Goal: Task Accomplishment & Management: Manage account settings

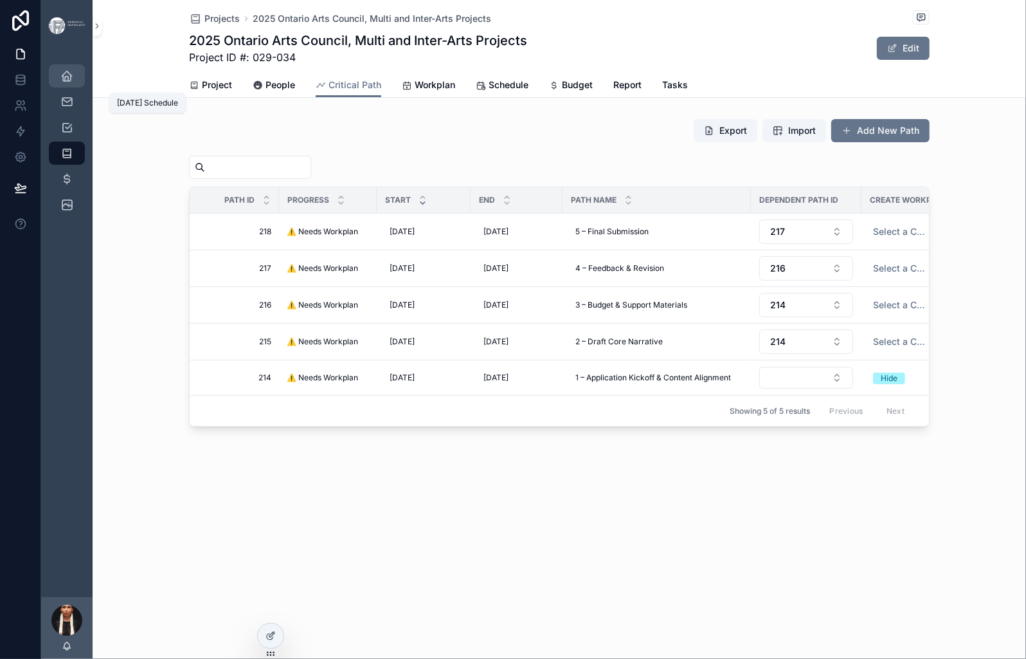
click at [73, 82] on icon "scrollable content" at bounding box center [66, 75] width 13 height 13
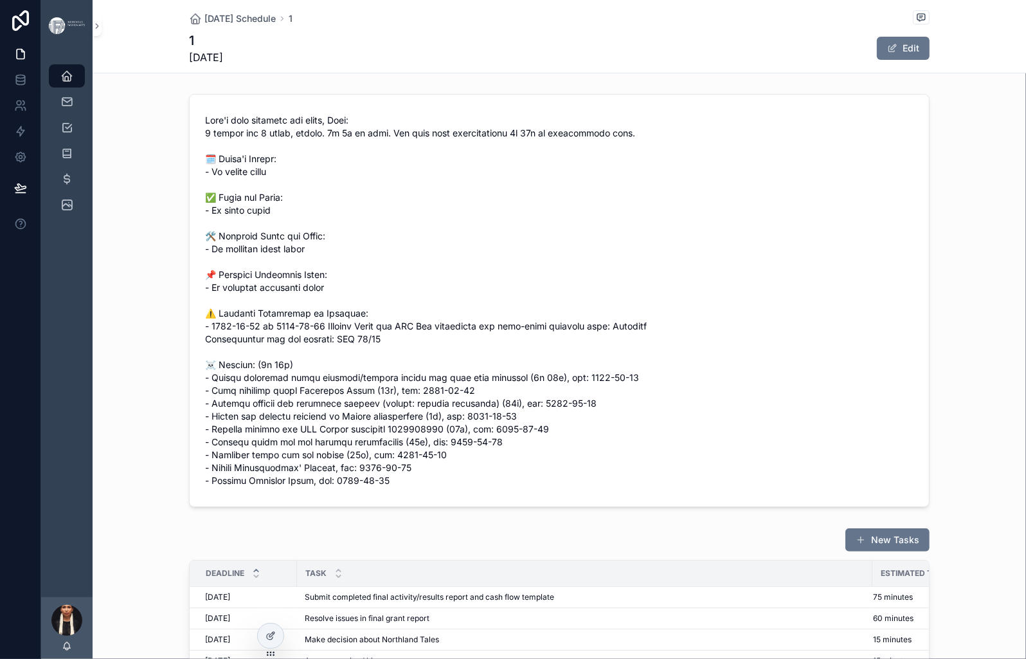
click at [396, 279] on span "scrollable content" at bounding box center [439, 300] width 469 height 373
click at [73, 160] on icon "scrollable content" at bounding box center [66, 153] width 13 height 13
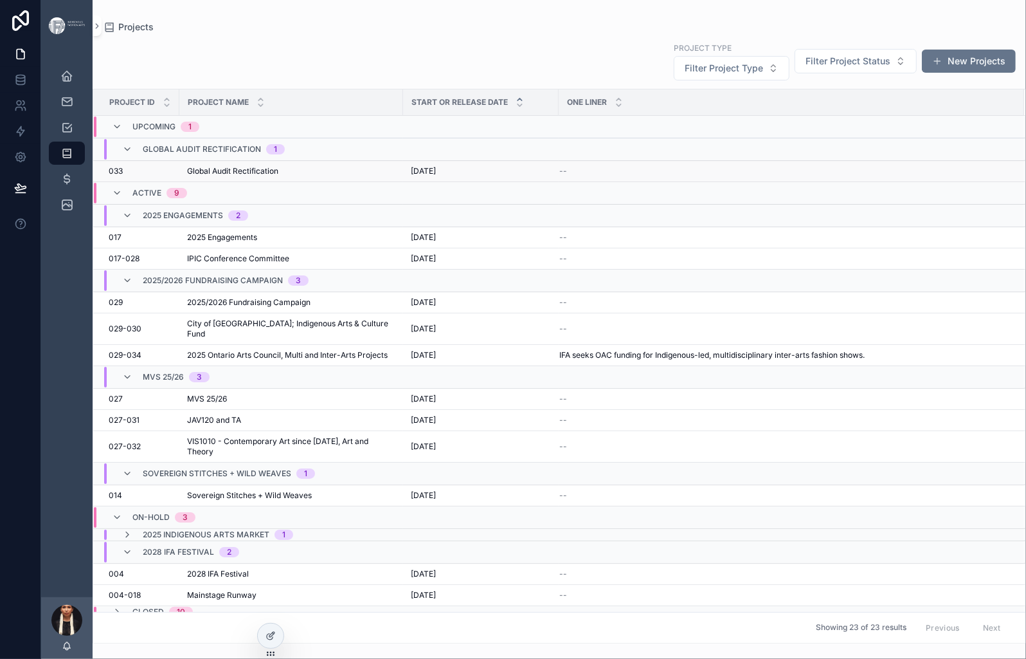
click at [278, 176] on span "Global Audit Rectification" at bounding box center [232, 171] width 91 height 10
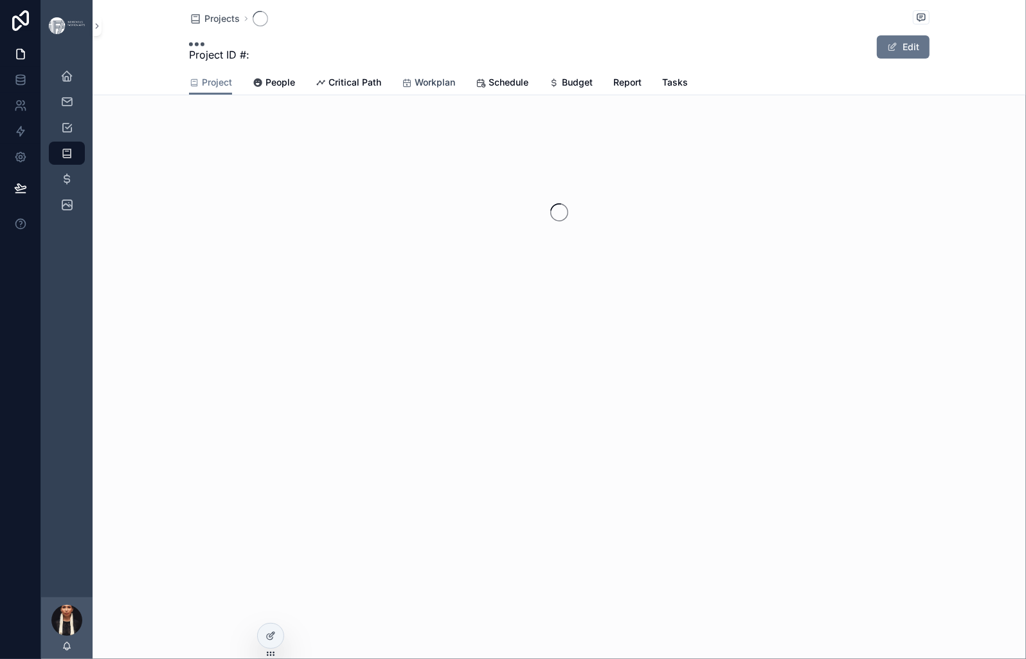
click at [455, 89] on span "Workplan" at bounding box center [435, 82] width 41 height 13
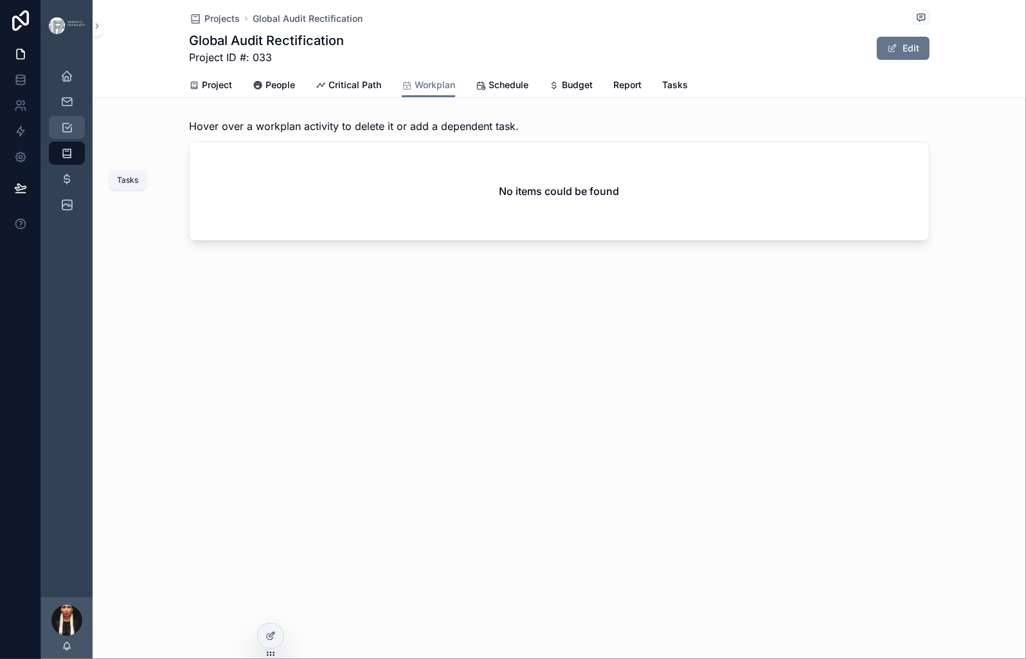
click at [73, 134] on icon "scrollable content" at bounding box center [66, 127] width 13 height 13
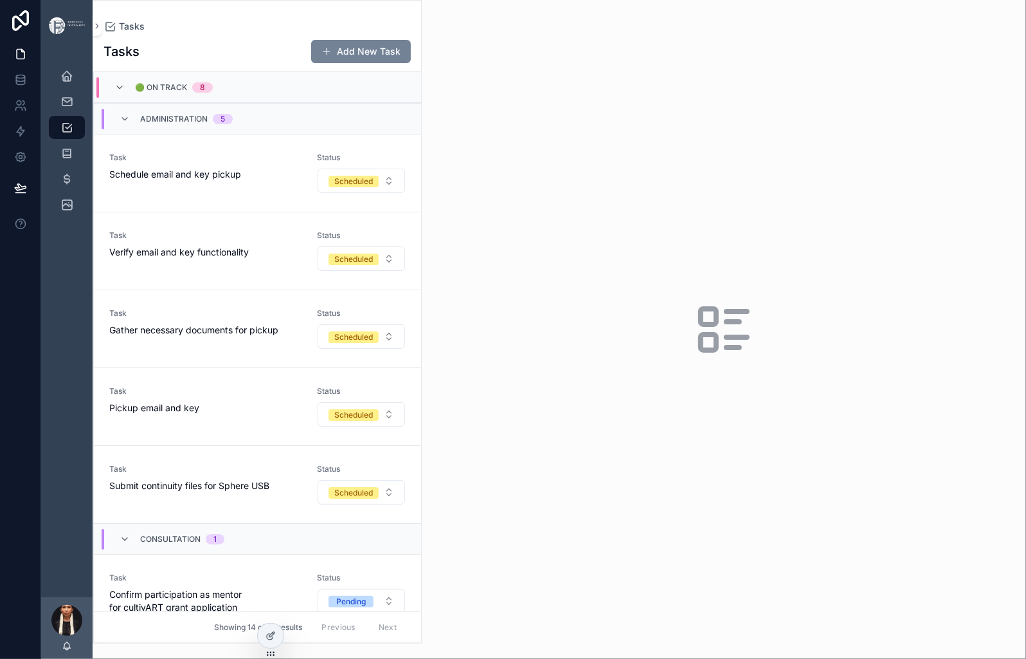
click at [411, 63] on button "Add New Task" at bounding box center [361, 51] width 100 height 23
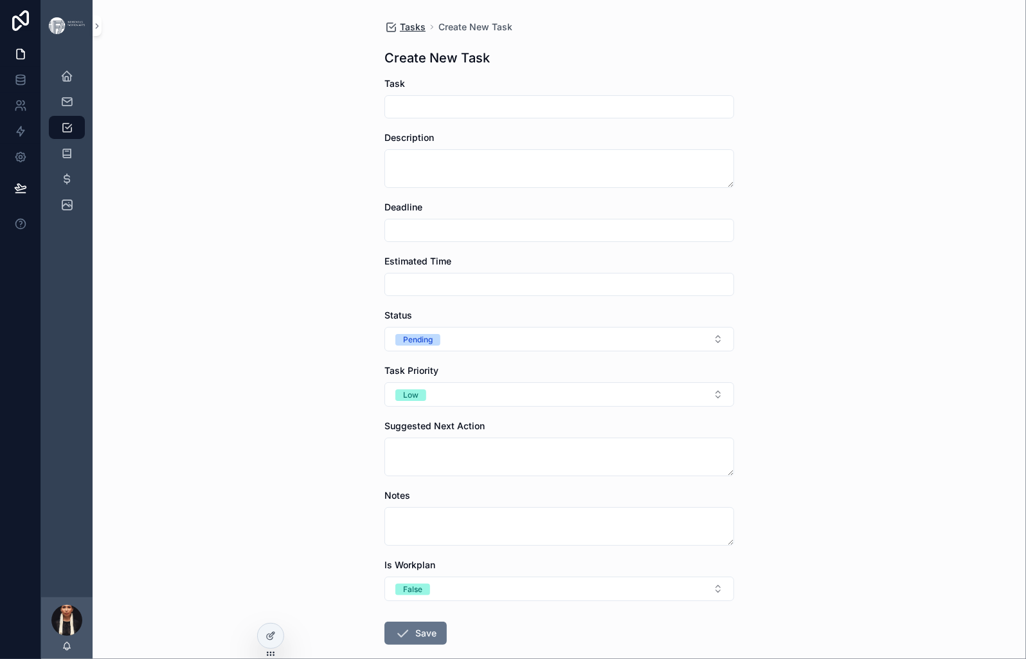
click at [400, 33] on span "Tasks" at bounding box center [413, 27] width 26 height 13
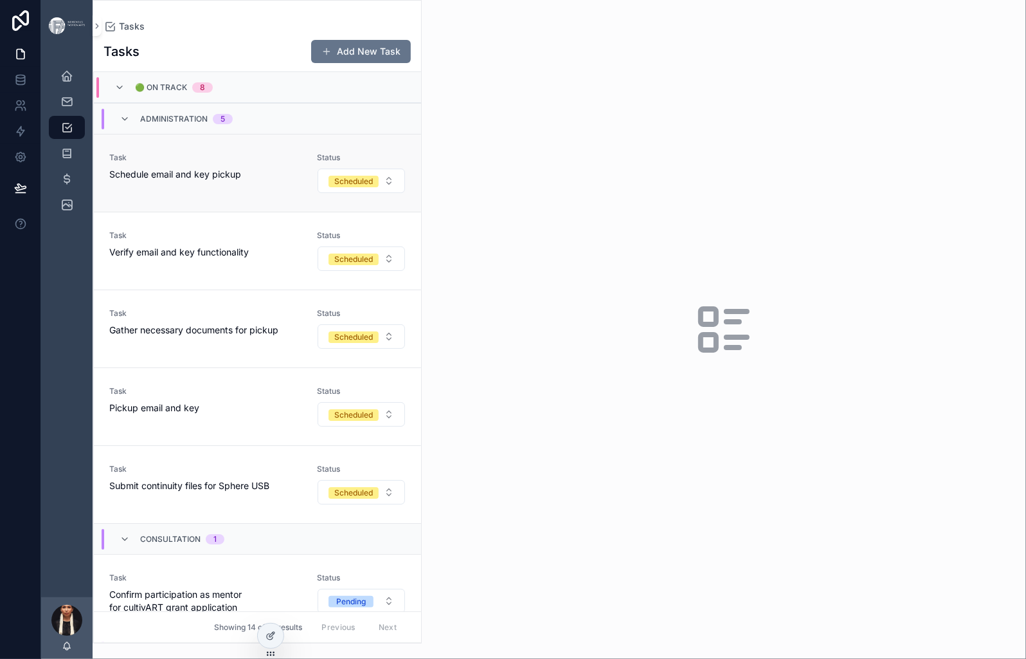
click at [284, 181] on span "Schedule email and key pickup" at bounding box center [205, 174] width 192 height 13
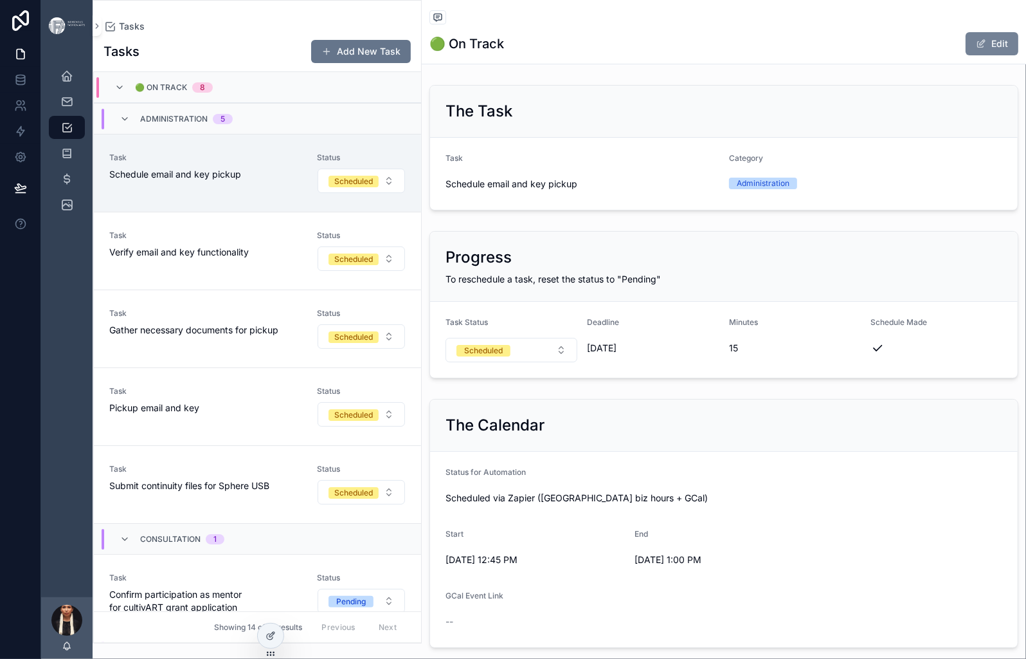
click at [976, 49] on span "scrollable content" at bounding box center [981, 44] width 10 height 10
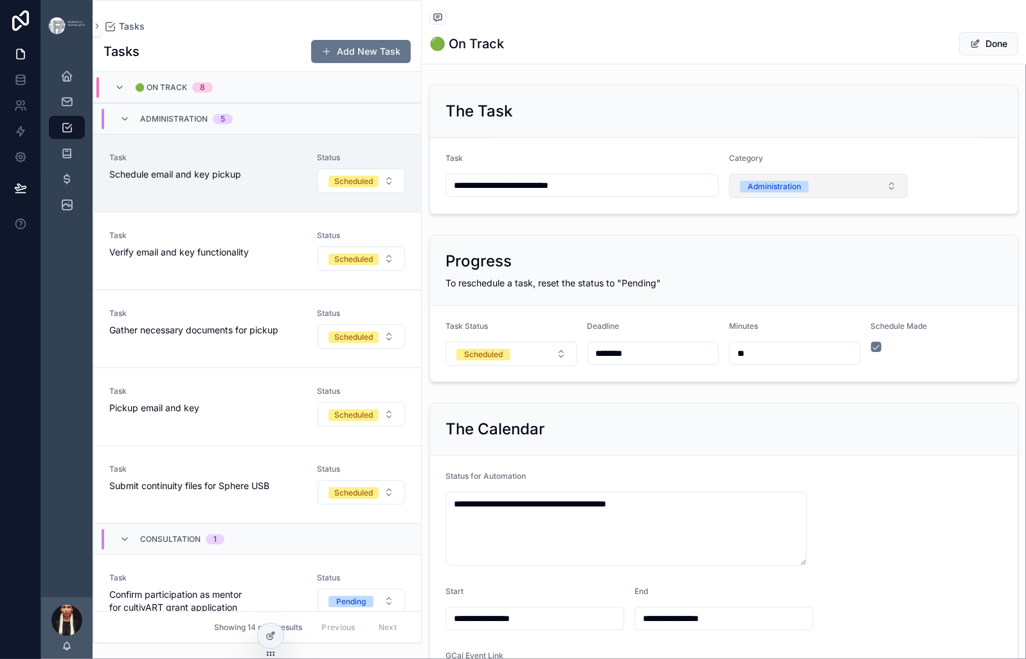
click at [888, 198] on button "Administration" at bounding box center [818, 186] width 179 height 24
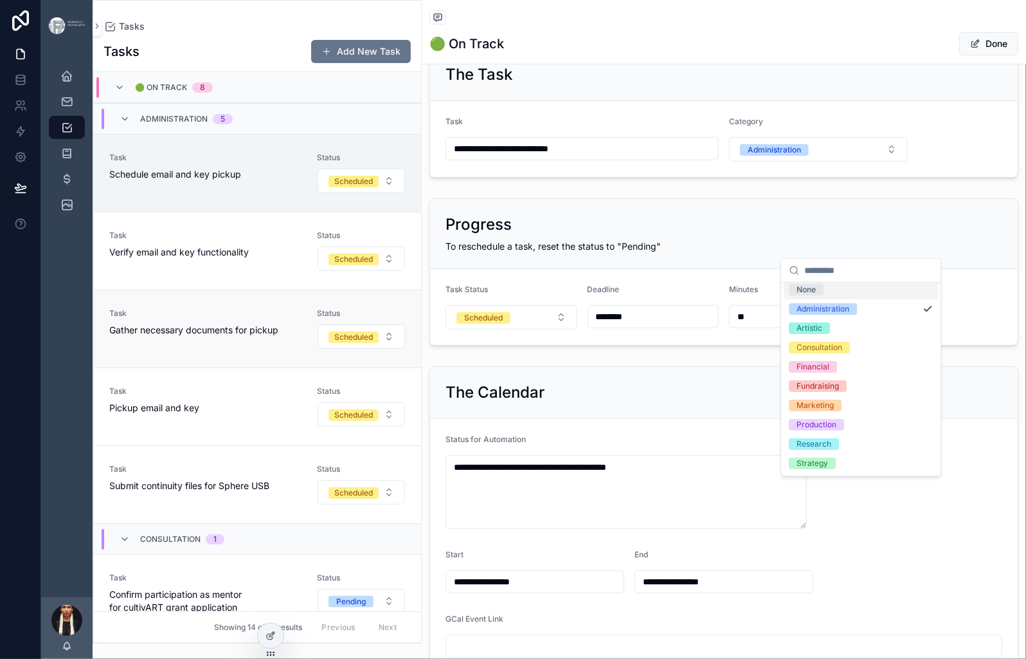
scroll to position [104, 0]
